Goal: Task Accomplishment & Management: Manage account settings

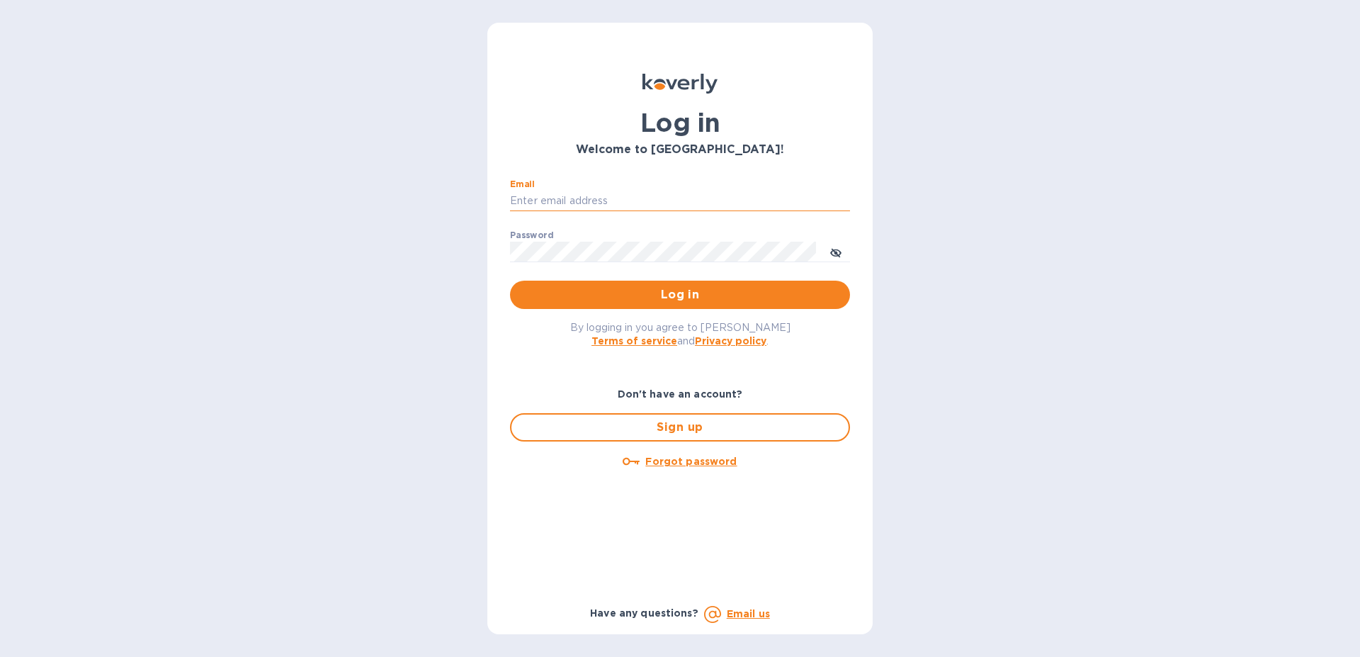
click at [576, 195] on input "Email" at bounding box center [680, 201] width 340 height 21
type input "[EMAIL_ADDRESS][DOMAIN_NAME]"
click at [510, 281] on button "Log in" at bounding box center [680, 295] width 340 height 28
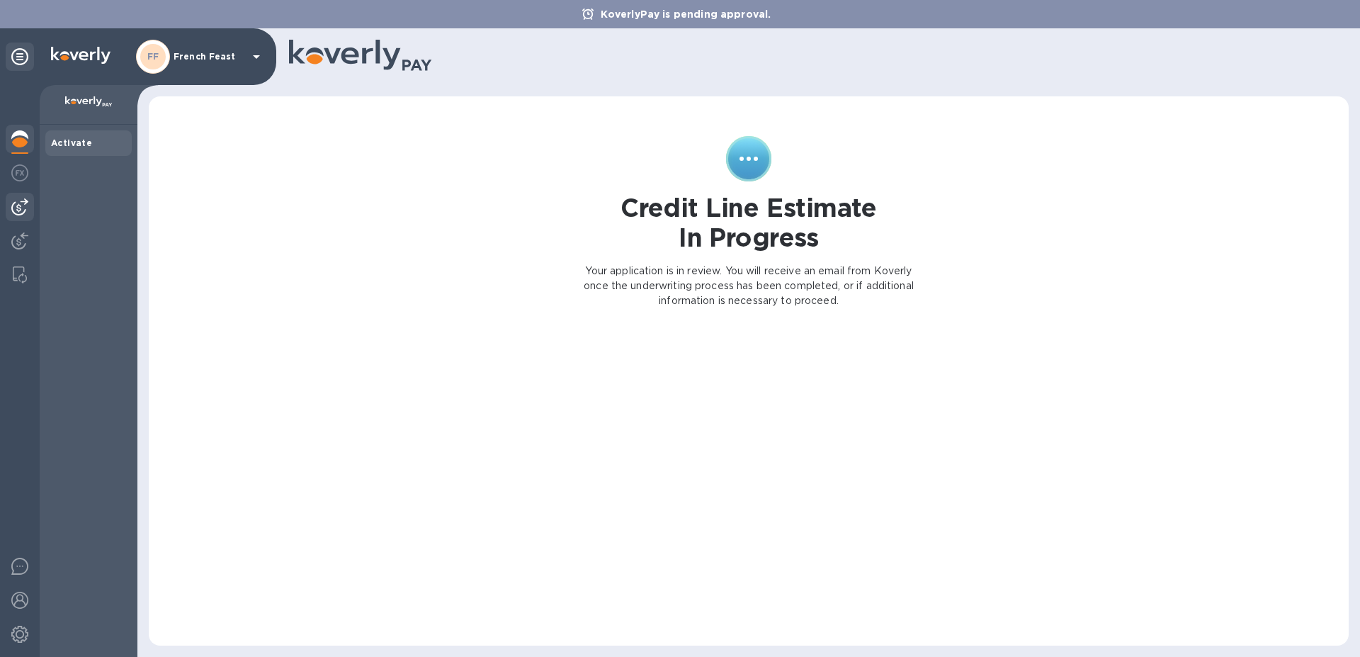
click at [18, 207] on img at bounding box center [19, 206] width 17 height 17
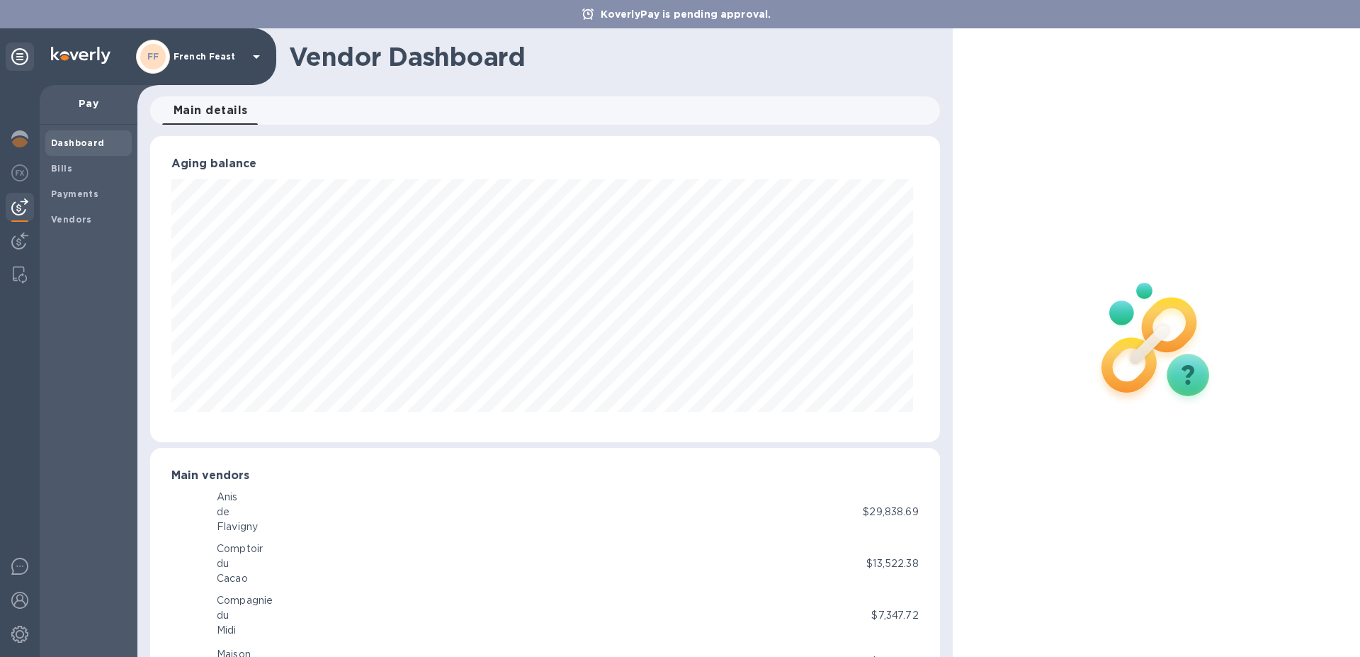
scroll to position [306, 784]
click at [59, 171] on b "Bills" at bounding box center [61, 168] width 21 height 11
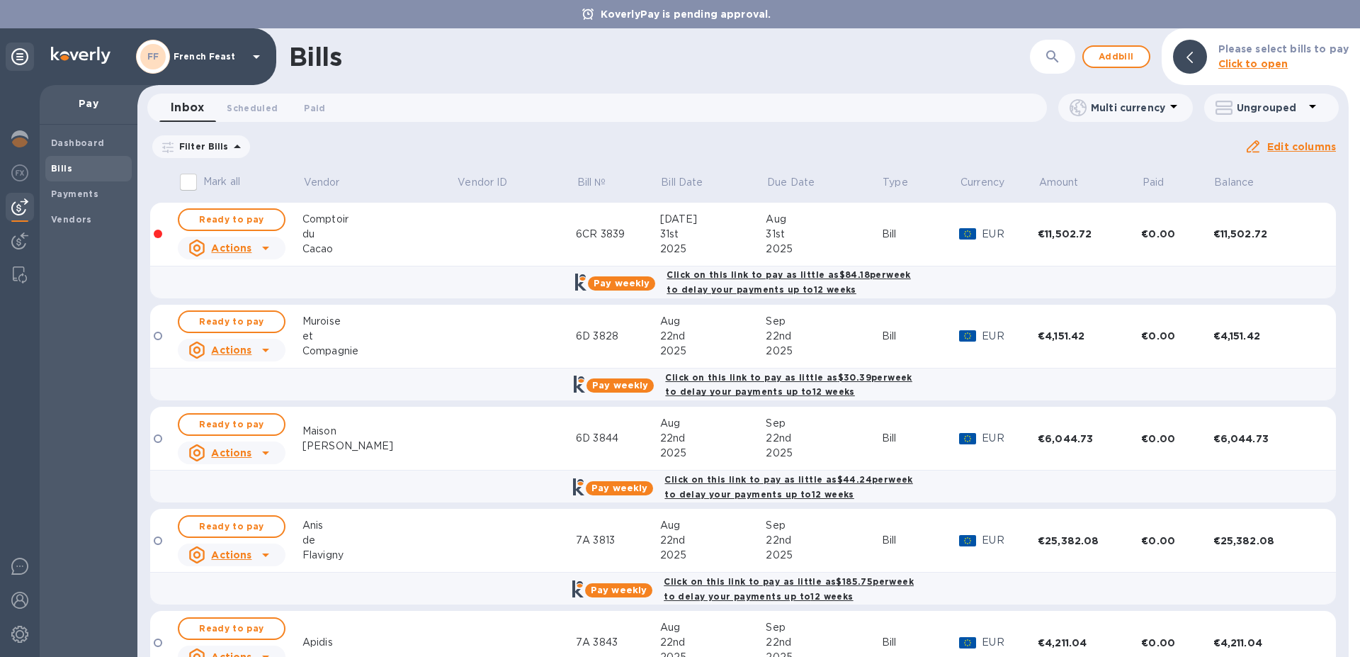
click at [404, 443] on div "[PERSON_NAME]" at bounding box center [380, 446] width 154 height 15
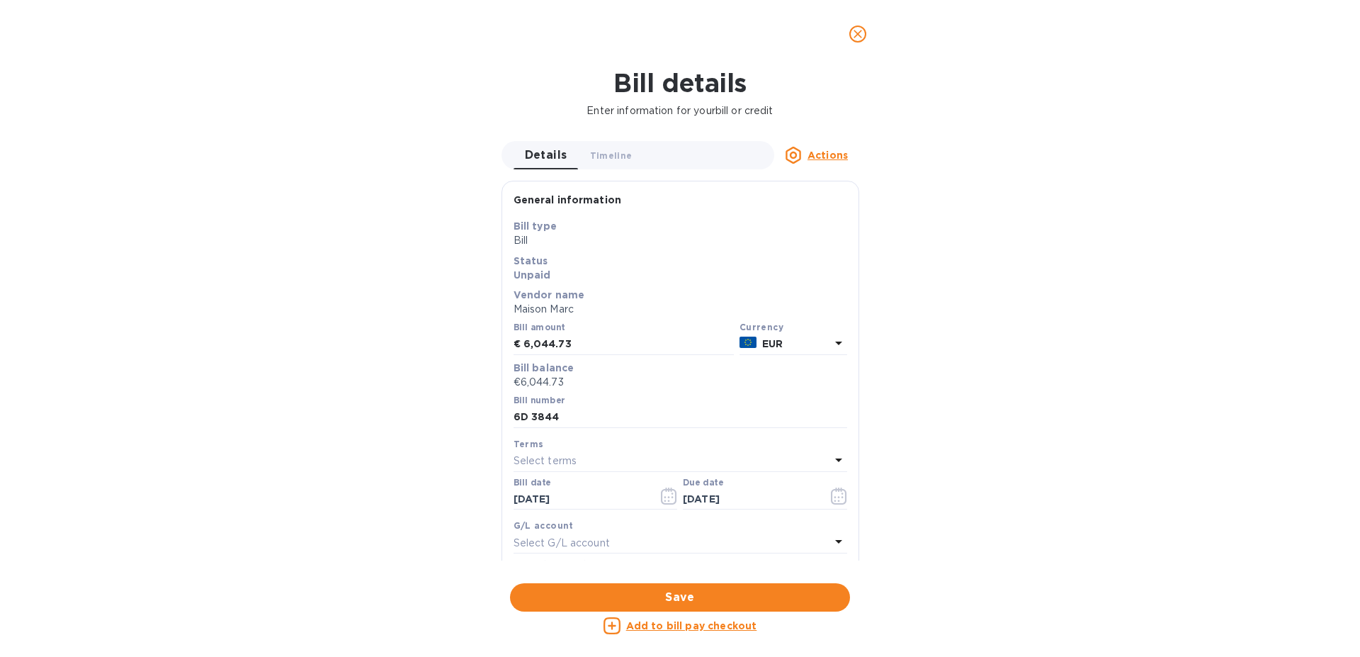
scroll to position [708214, 707736]
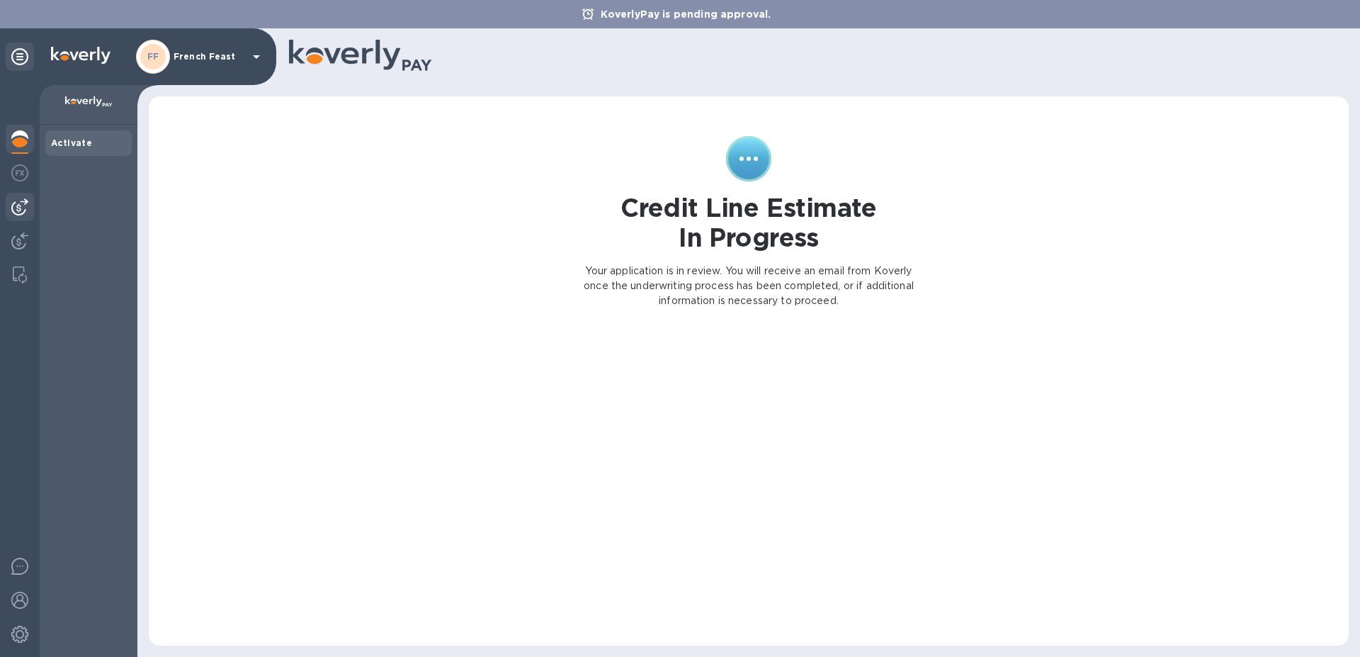
click at [20, 208] on img at bounding box center [19, 206] width 17 height 17
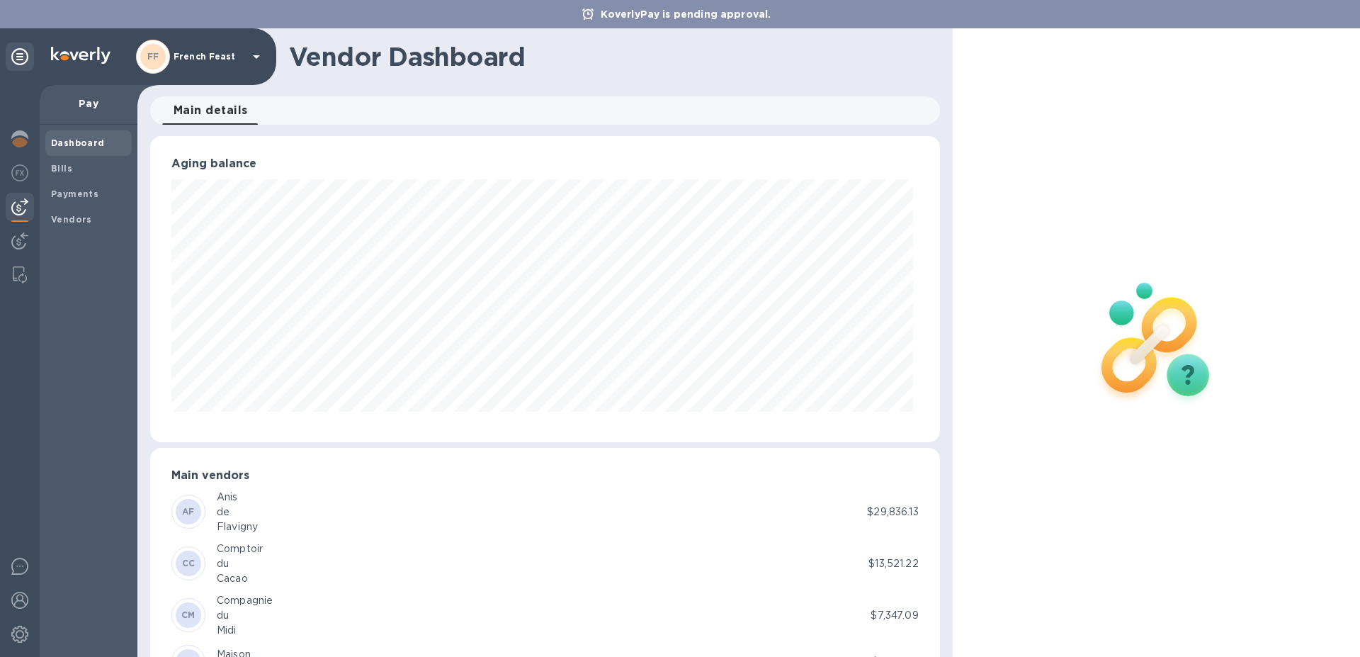
scroll to position [306, 784]
click at [55, 172] on b "Bills" at bounding box center [61, 168] width 21 height 11
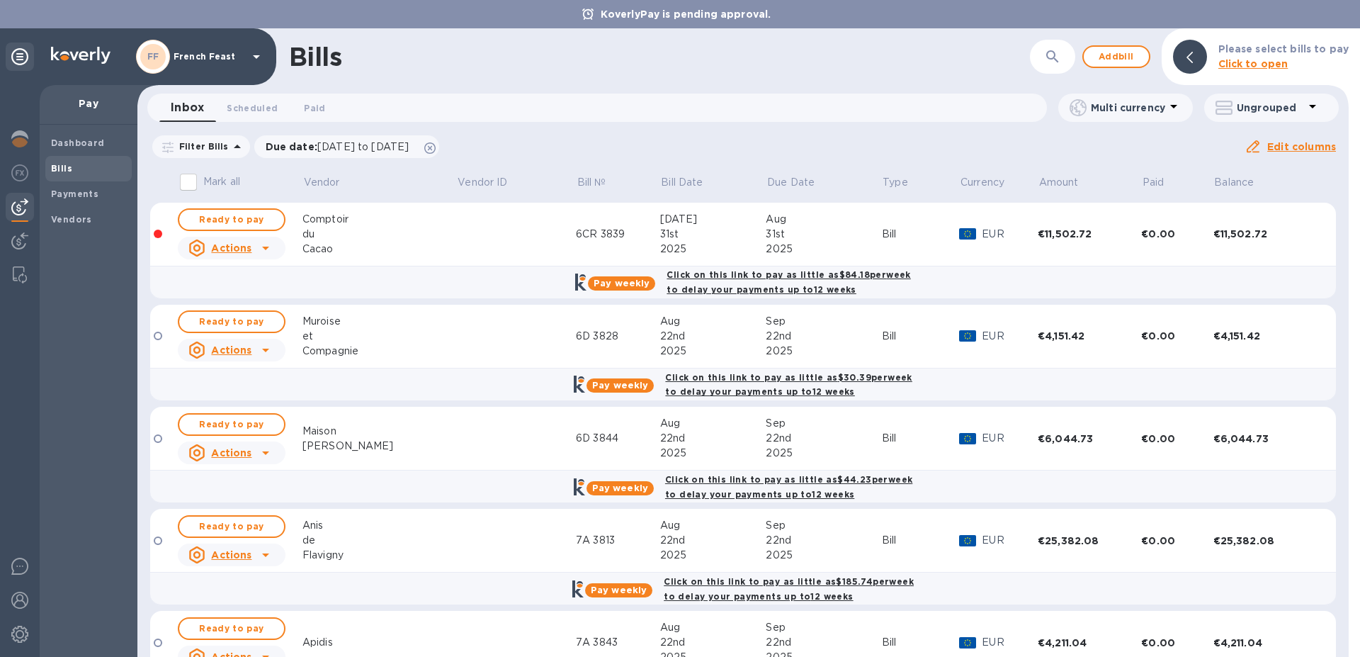
click at [98, 417] on div "Dashboard Bills Payments Vendors" at bounding box center [89, 391] width 98 height 532
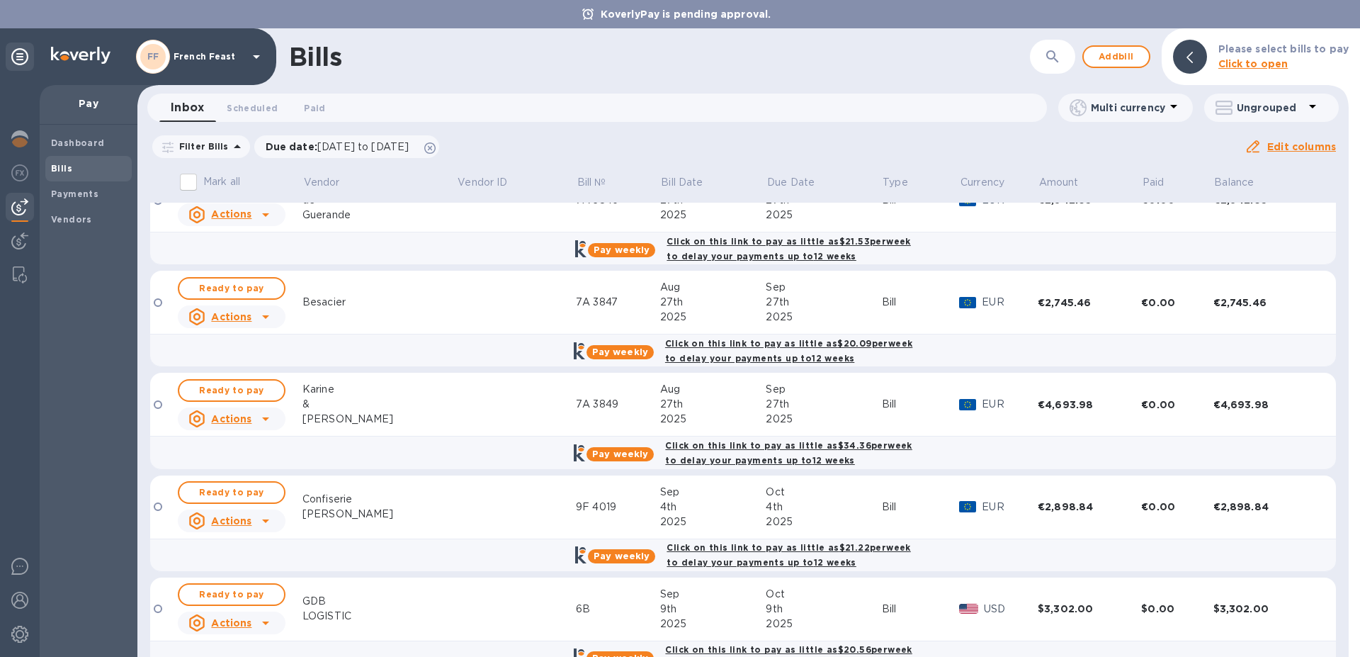
scroll to position [784, 0]
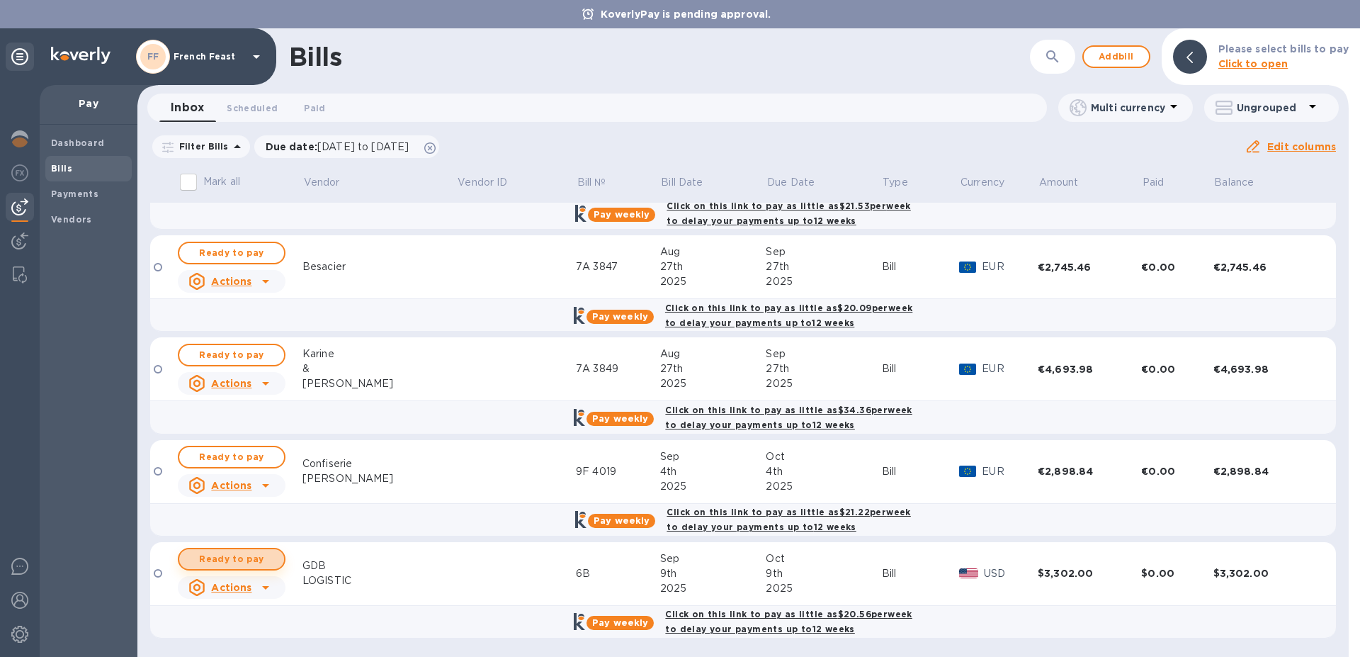
click at [226, 556] on span "Ready to pay" at bounding box center [232, 559] width 82 height 17
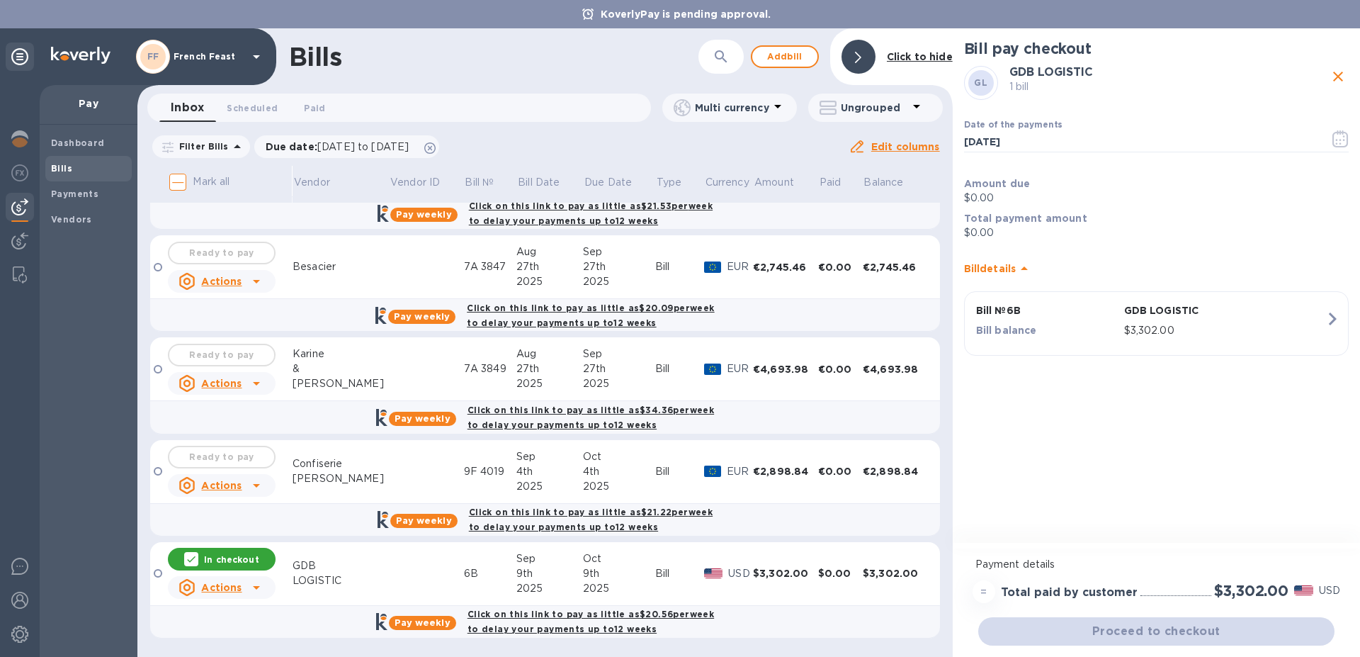
click at [1336, 77] on icon "close" at bounding box center [1338, 76] width 17 height 17
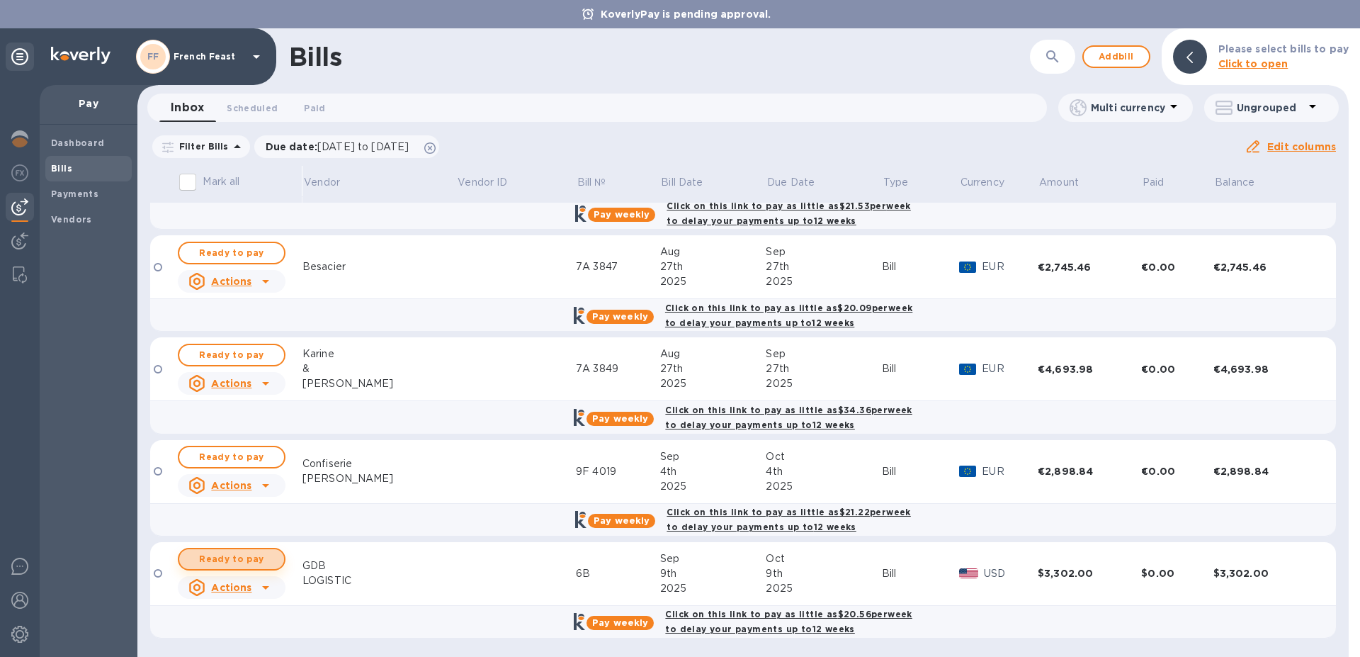
click at [224, 558] on span "Ready to pay" at bounding box center [232, 559] width 82 height 17
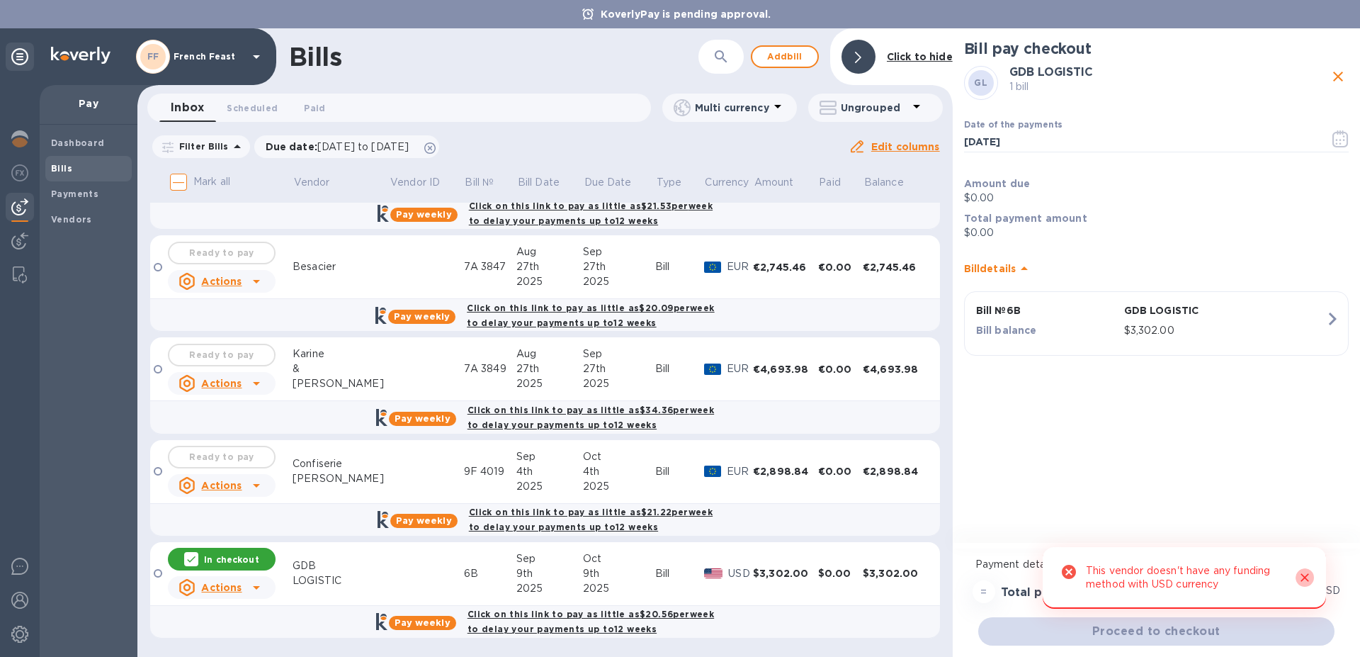
click at [1304, 578] on icon "Close" at bounding box center [1305, 577] width 14 height 14
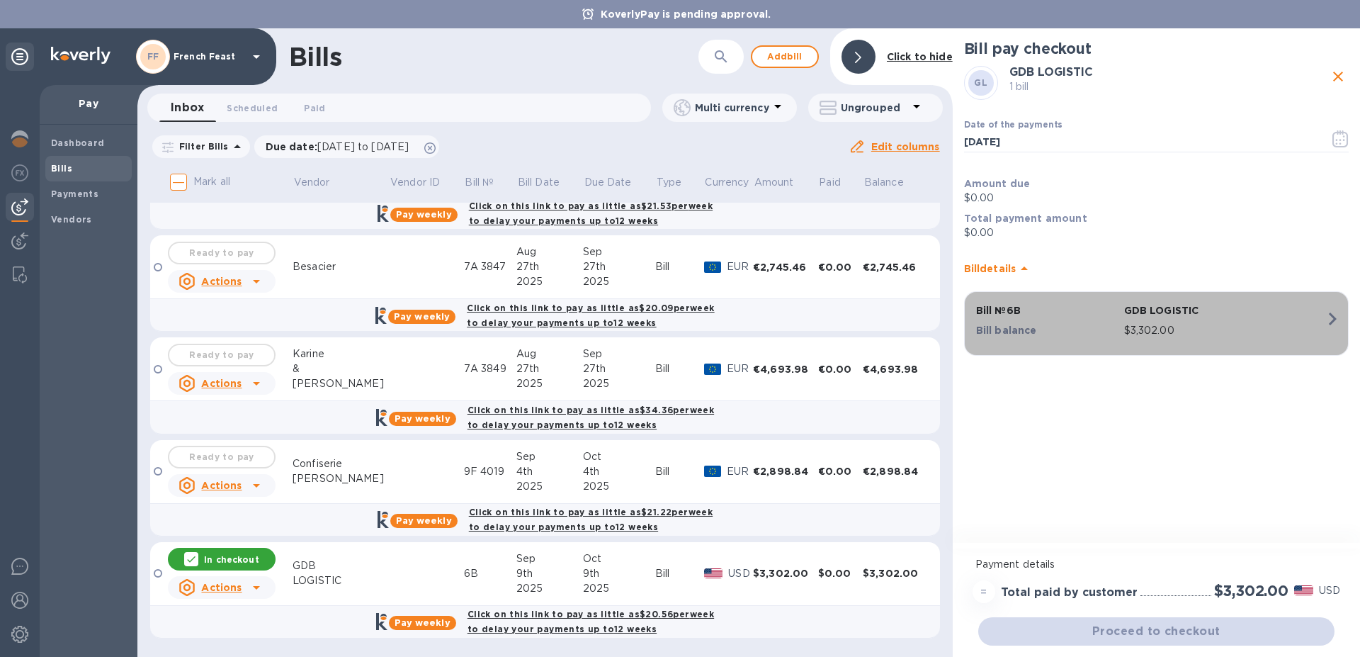
click at [1333, 319] on icon "button" at bounding box center [1333, 319] width 26 height 26
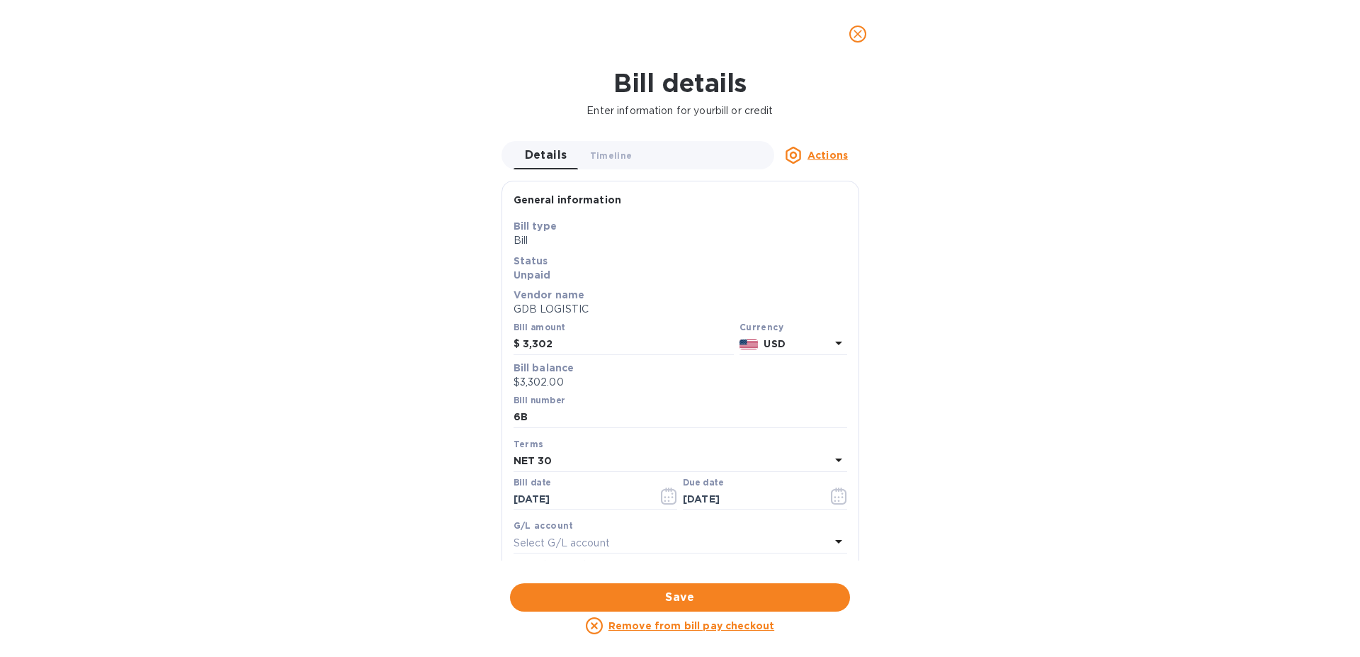
click at [857, 33] on icon "close" at bounding box center [858, 34] width 9 height 9
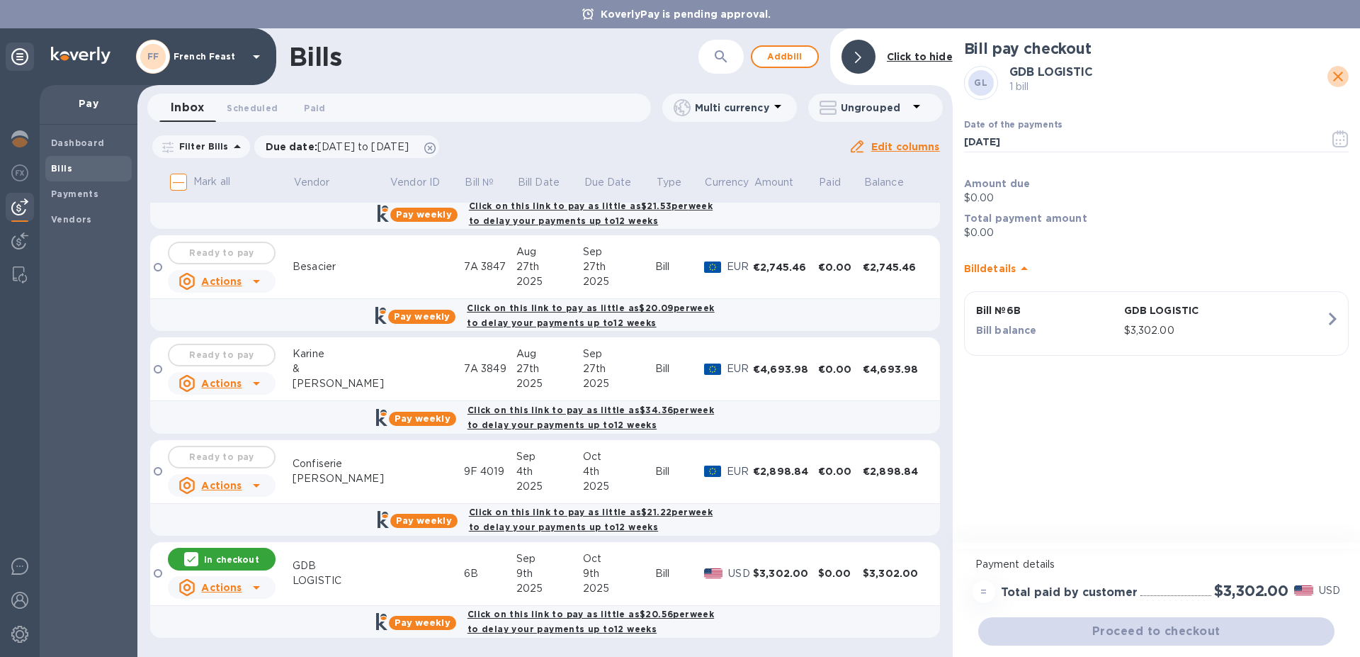
click at [1338, 75] on icon "close" at bounding box center [1338, 77] width 10 height 10
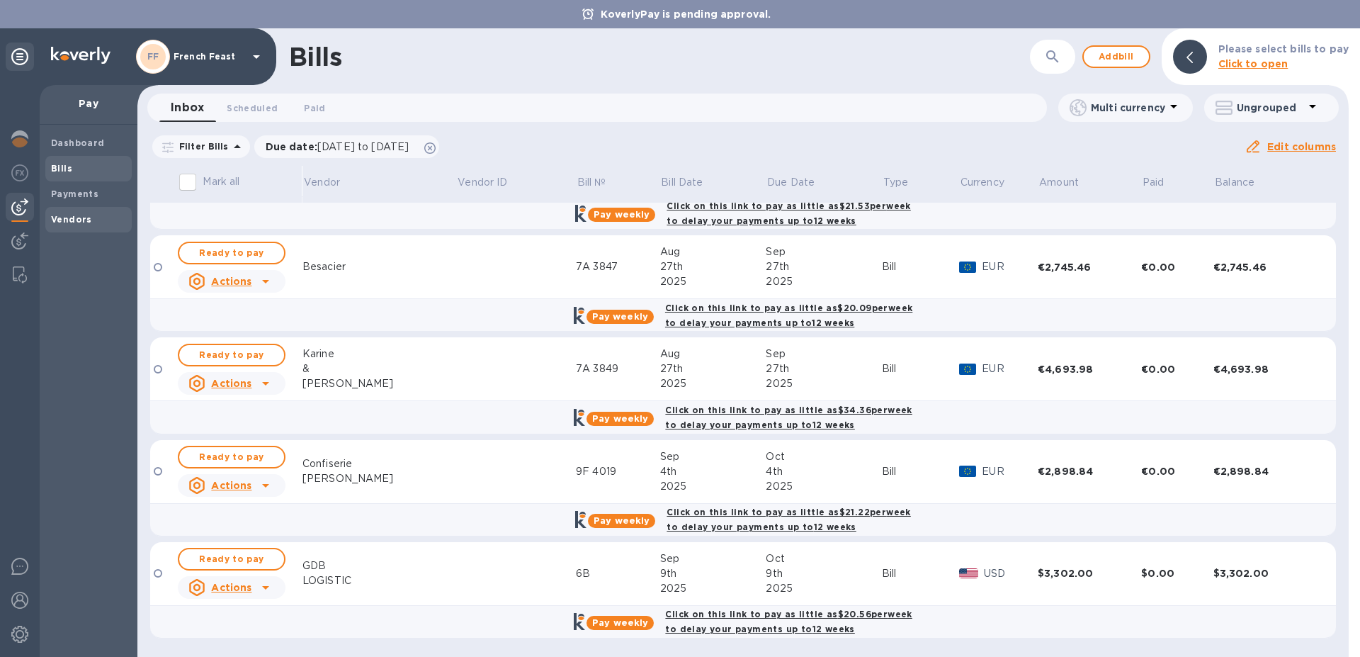
click at [74, 222] on b "Vendors" at bounding box center [71, 219] width 41 height 11
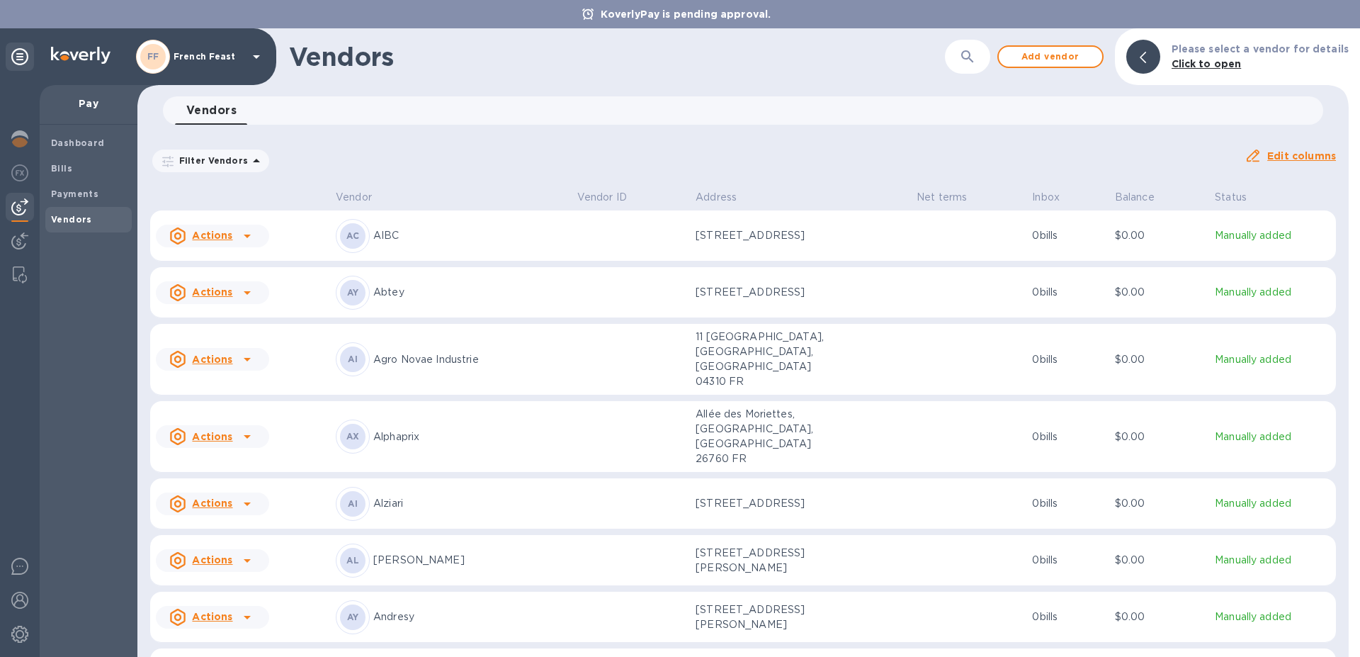
click at [537, 145] on div "Filter Vendors Auto pay: All" at bounding box center [692, 161] width 1095 height 38
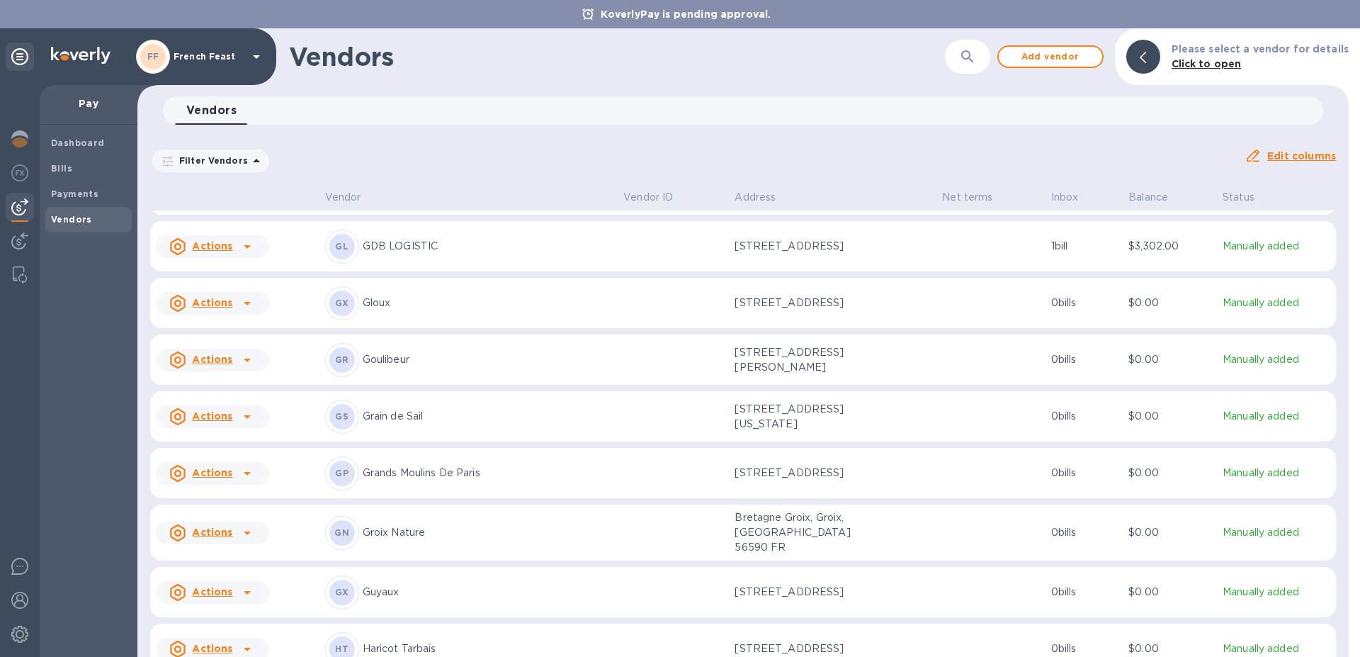
scroll to position [4640, 0]
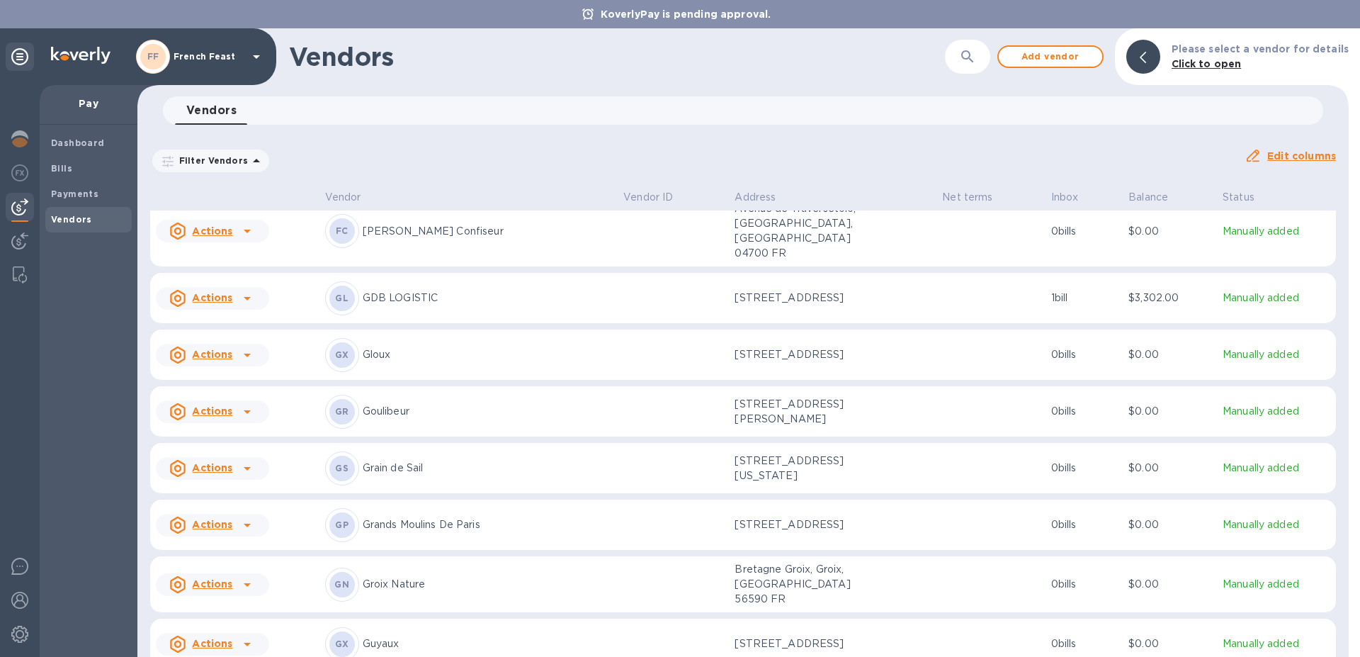
click at [245, 298] on icon at bounding box center [247, 298] width 17 height 17
click at [297, 298] on div at bounding box center [680, 328] width 1360 height 657
click at [1124, 310] on td "$3,302.00" at bounding box center [1170, 298] width 94 height 51
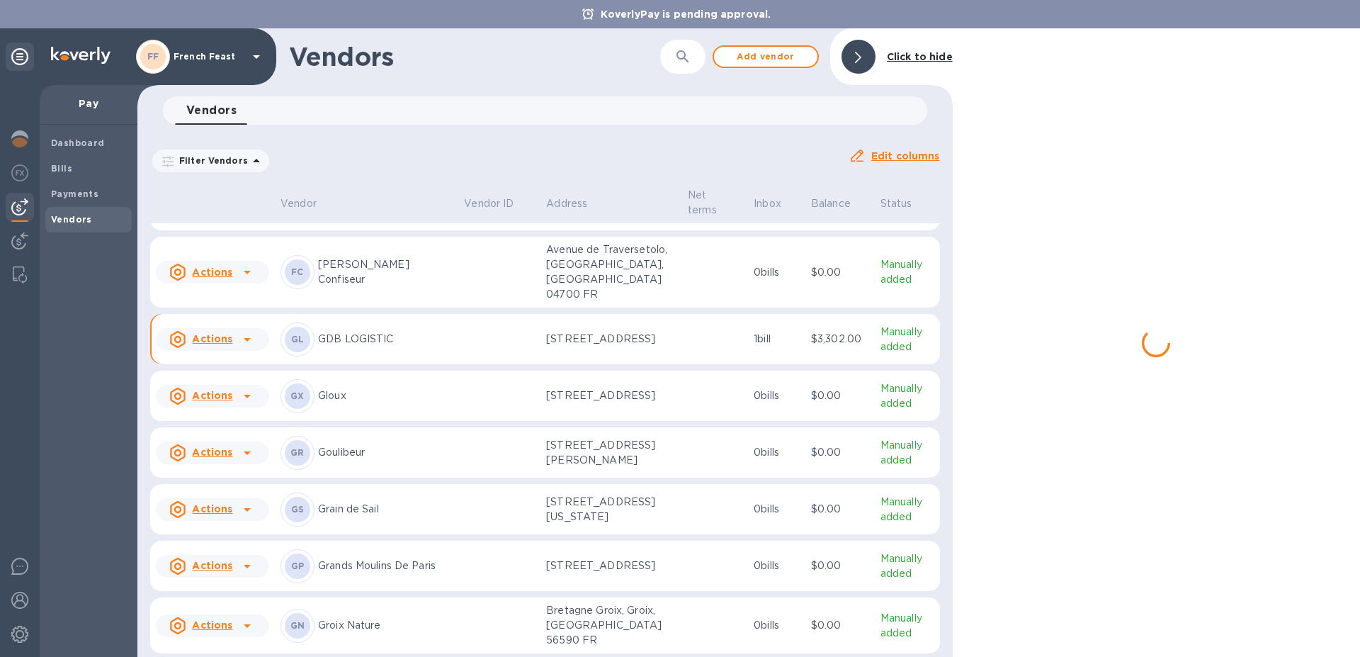
scroll to position [4707, 0]
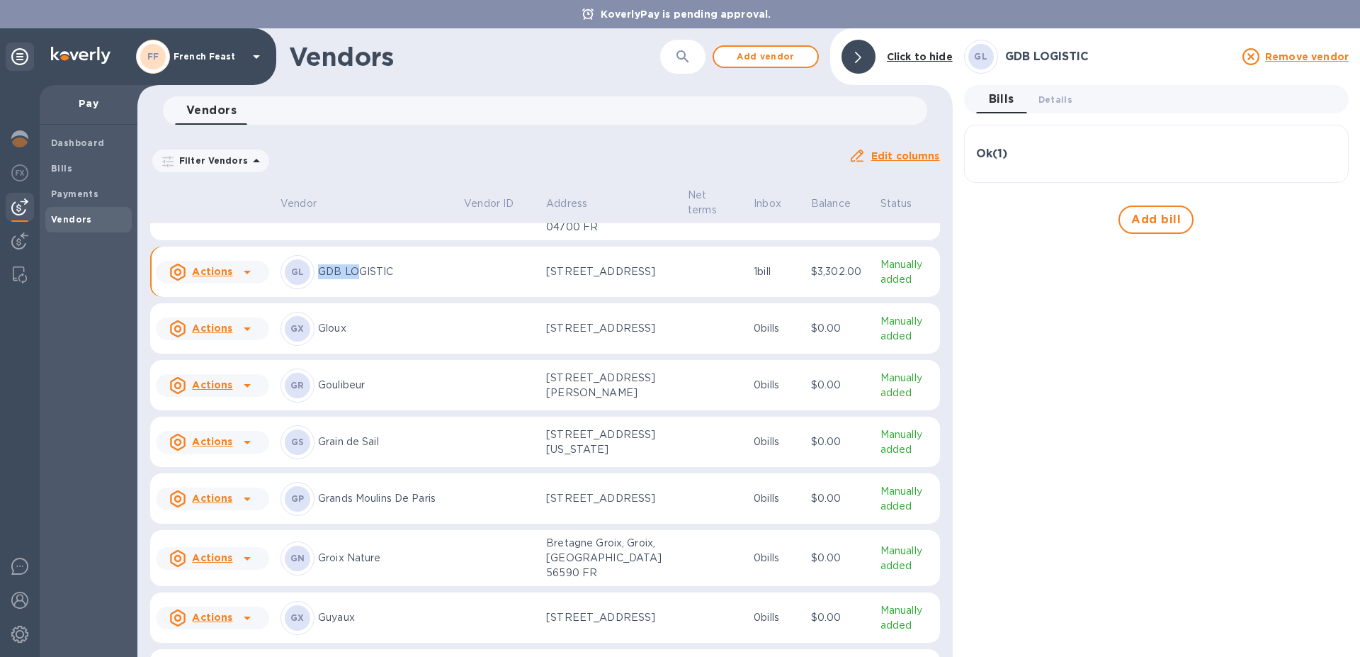
click at [356, 289] on div "GL GDB LOGISTIC" at bounding box center [367, 272] width 172 height 34
click at [369, 279] on p "GDB LOGISTIC" at bounding box center [385, 271] width 135 height 15
click at [1058, 96] on span "Details 0" at bounding box center [1056, 99] width 34 height 15
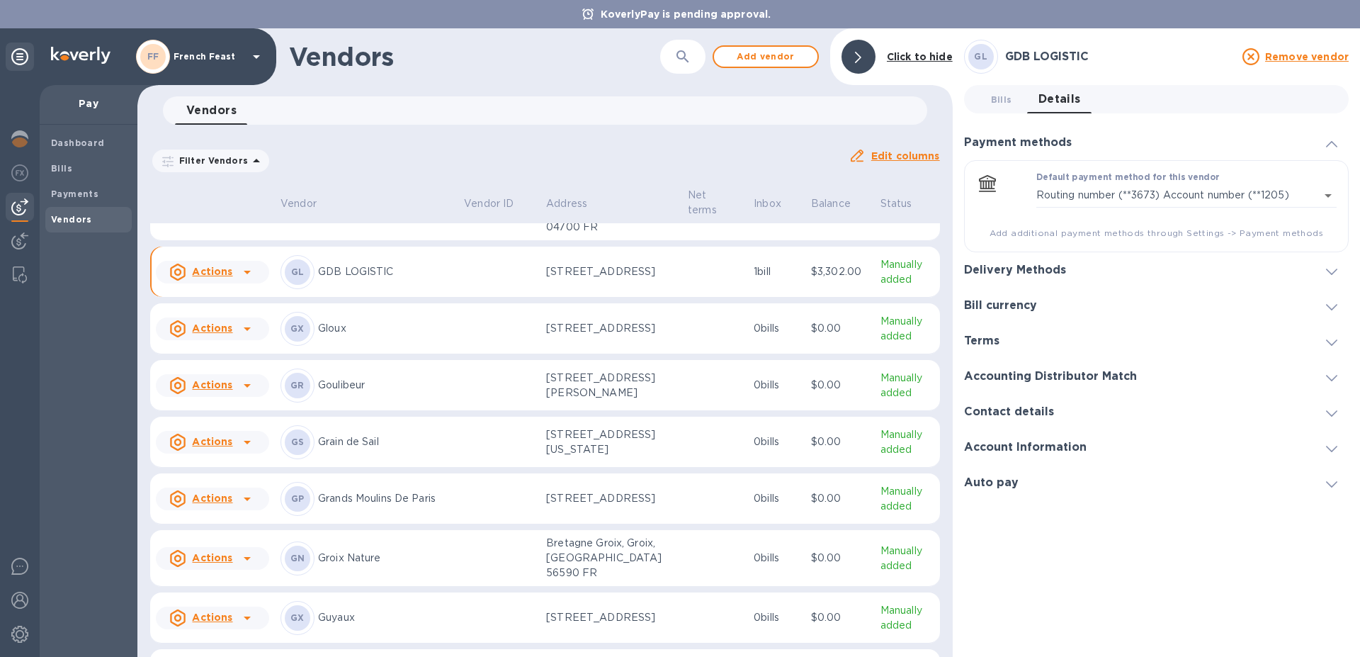
click at [1330, 269] on icon at bounding box center [1331, 272] width 11 height 6
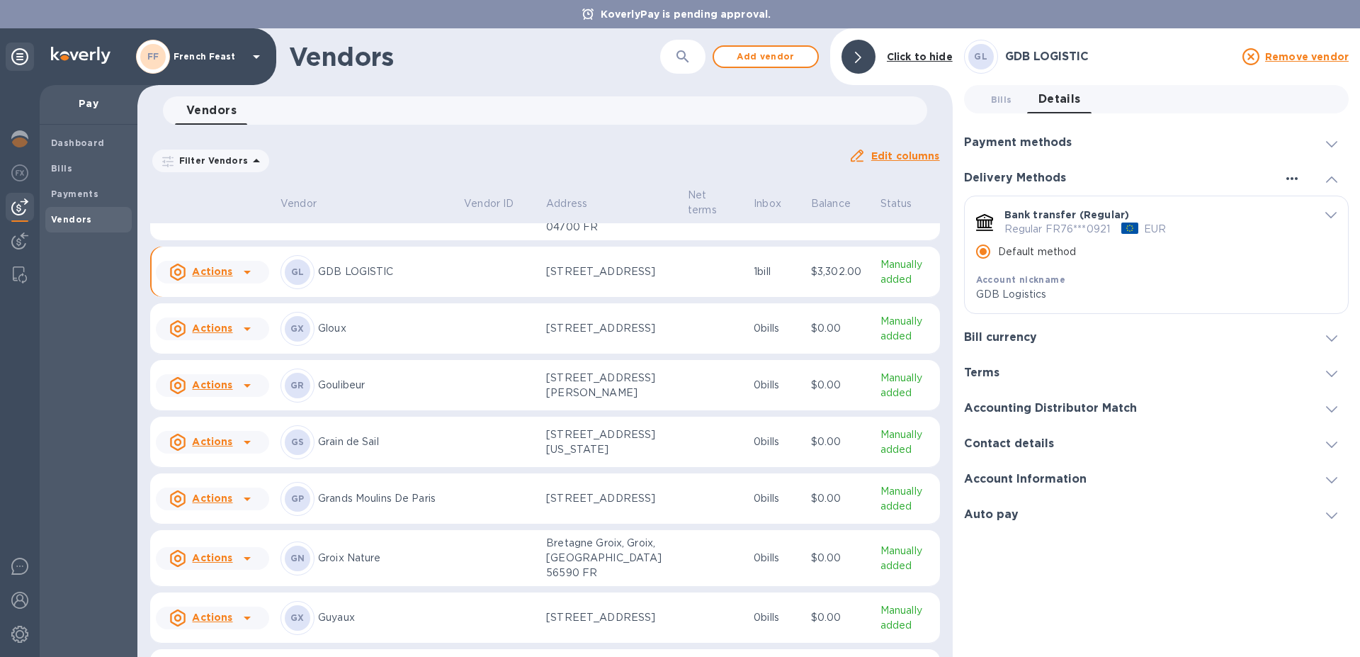
click at [1292, 179] on icon "button" at bounding box center [1292, 178] width 11 height 3
click at [1292, 179] on div at bounding box center [680, 328] width 1360 height 657
click at [1330, 212] on icon "default-method" at bounding box center [1331, 215] width 11 height 6
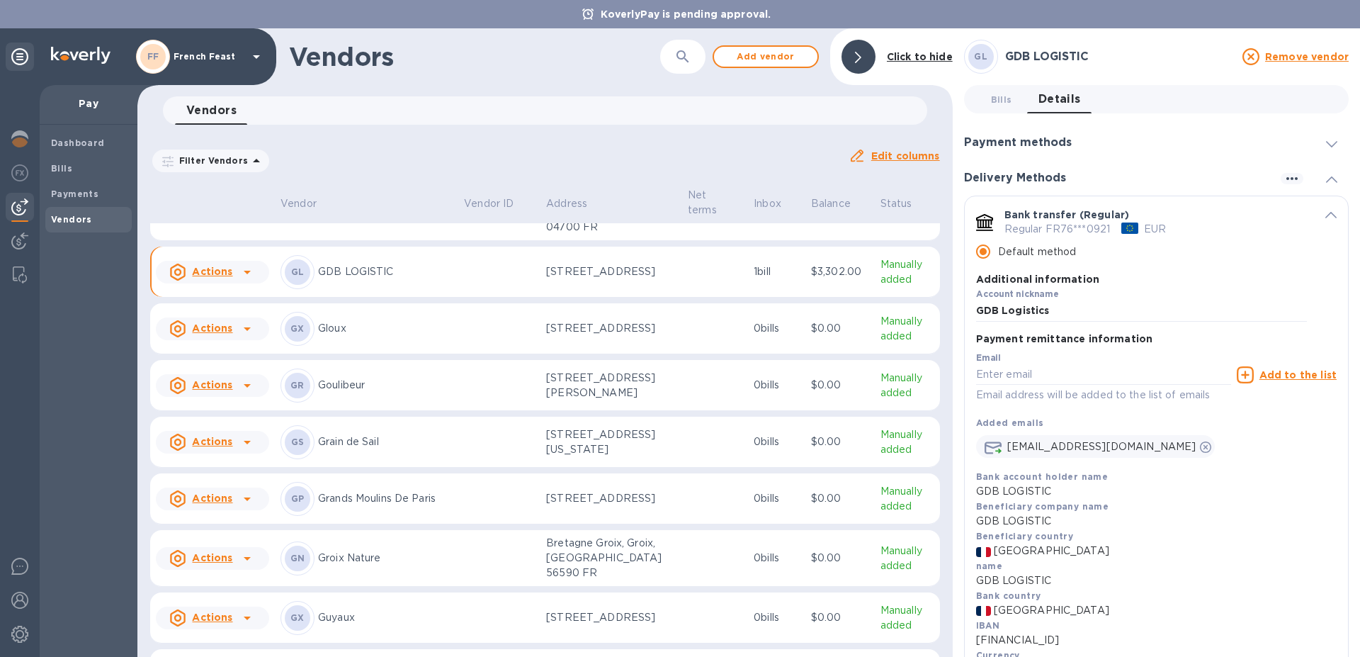
click at [1266, 238] on div "Default method" at bounding box center [1141, 252] width 331 height 30
click at [1202, 163] on div "Delivery Methods" at bounding box center [1156, 177] width 385 height 35
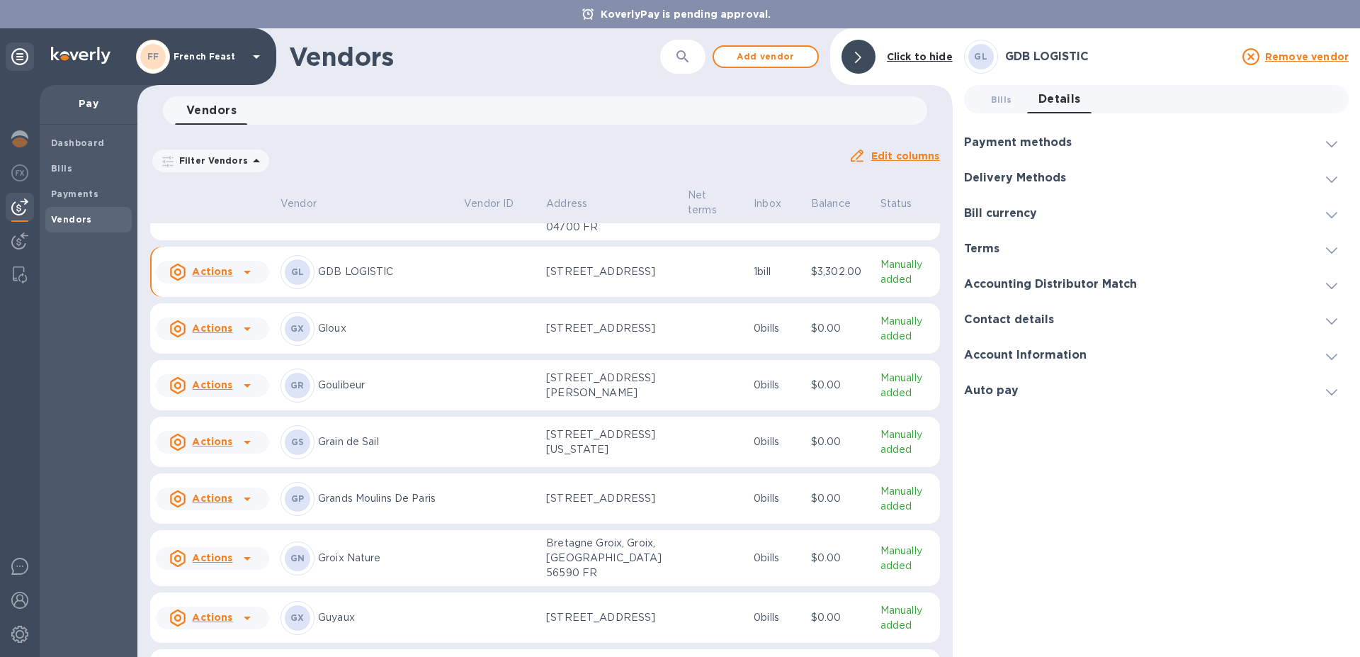
click at [1297, 55] on u "Remove vendor" at bounding box center [1307, 56] width 84 height 11
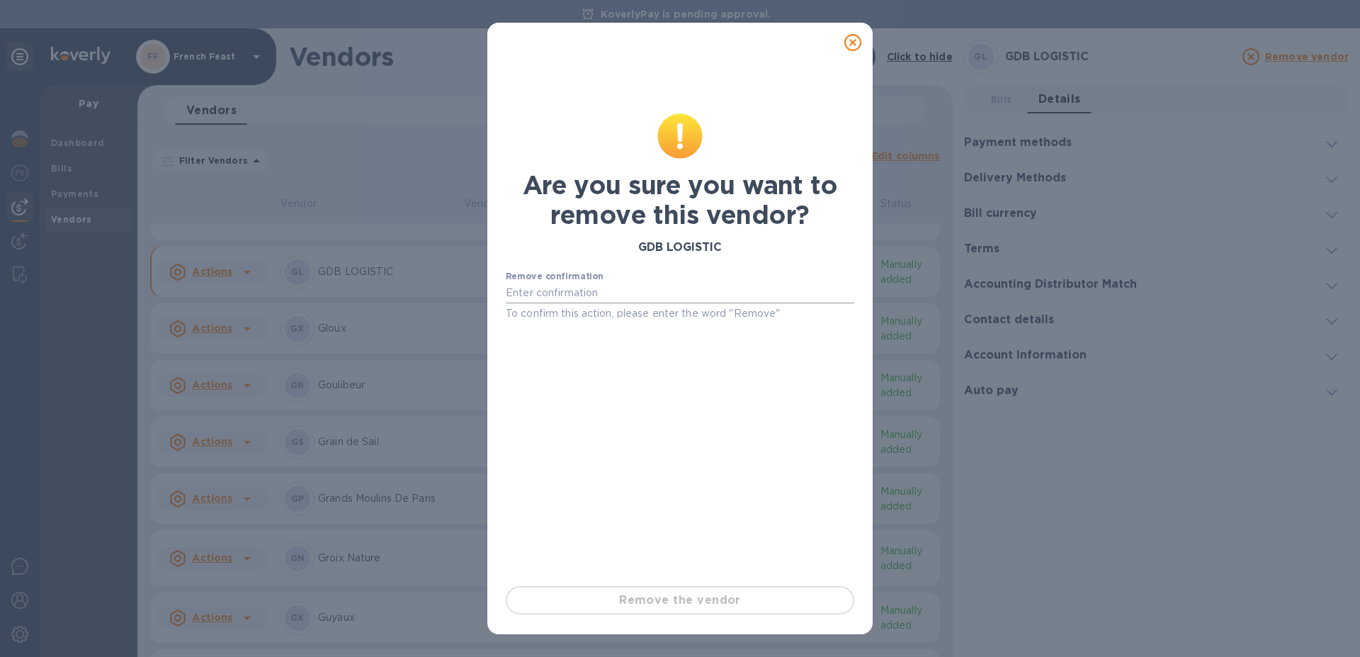
click at [628, 293] on input "text" at bounding box center [680, 293] width 349 height 21
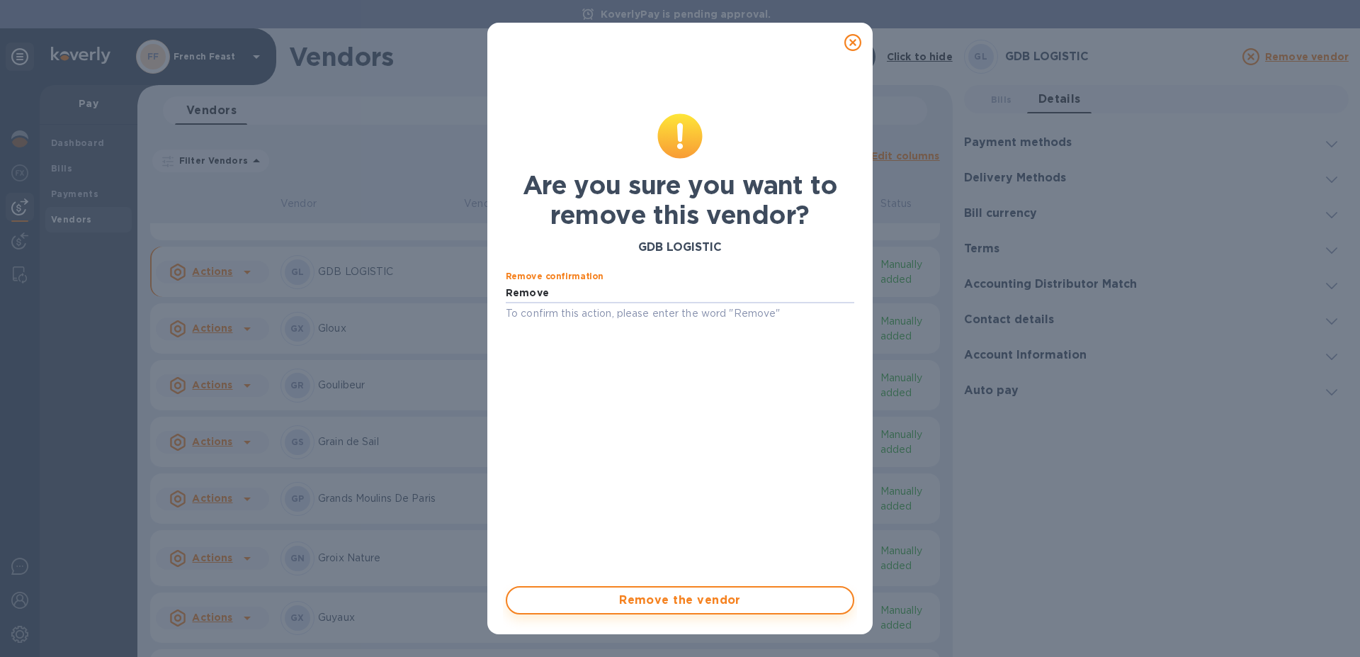
type input "Remove"
click at [702, 601] on span "Remove the vendor" at bounding box center [680, 600] width 323 height 17
